Goal: Find specific page/section

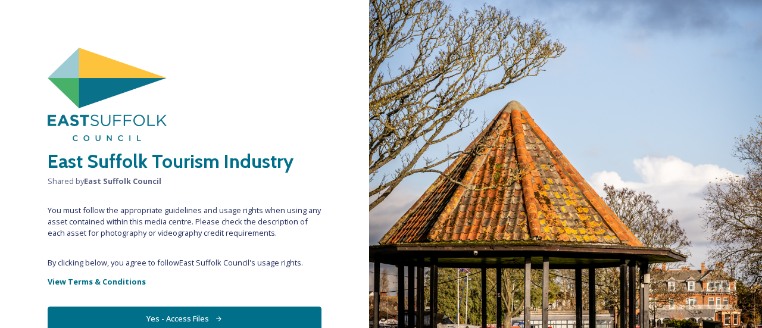
click at [172, 317] on button "Yes - Access Files" at bounding box center [185, 319] width 274 height 24
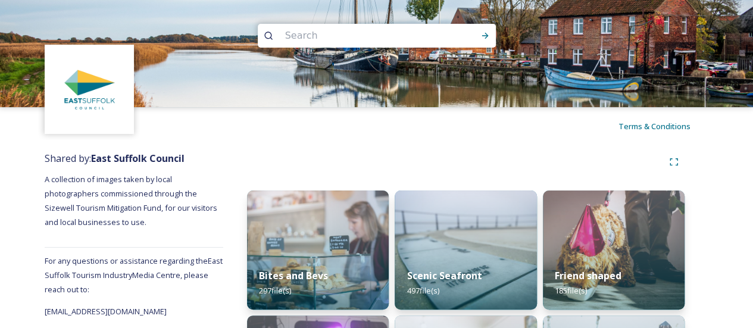
click at [325, 36] on input at bounding box center [360, 36] width 163 height 26
type input "bungay"
click at [487, 33] on icon at bounding box center [485, 36] width 10 height 10
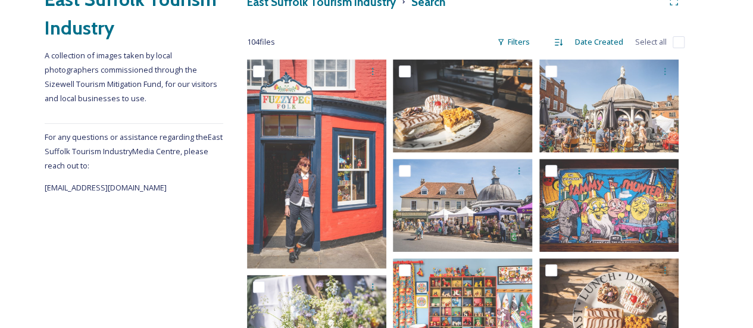
scroll to position [179, 0]
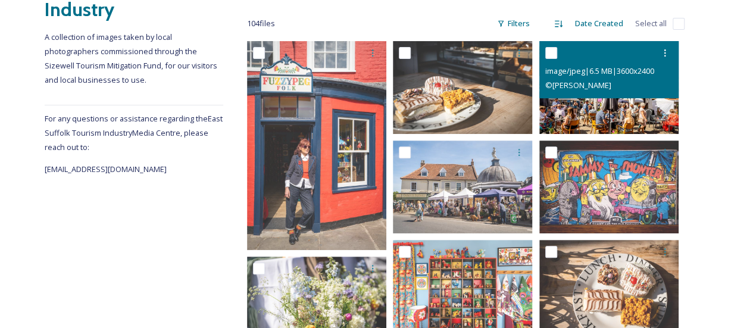
click at [612, 111] on img at bounding box center [608, 87] width 139 height 93
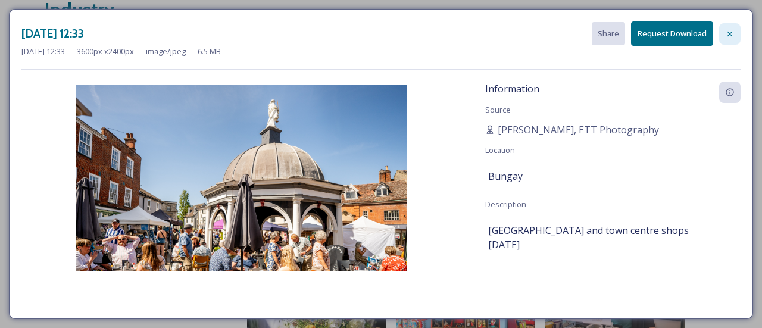
click at [733, 33] on icon at bounding box center [730, 34] width 10 height 10
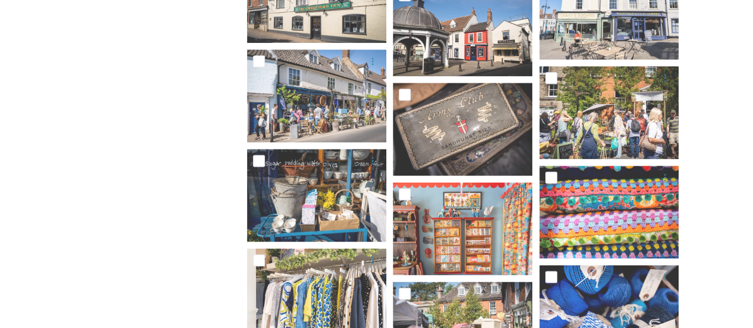
scroll to position [3036, 0]
